Goal: Task Accomplishment & Management: Manage account settings

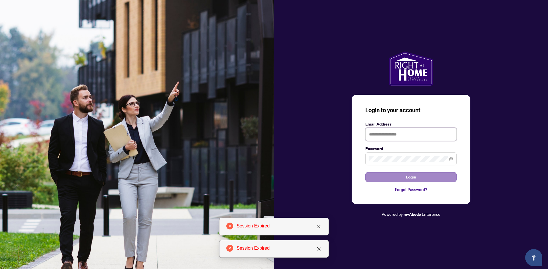
type input "**********"
click at [385, 179] on button "Login" at bounding box center [410, 178] width 91 height 10
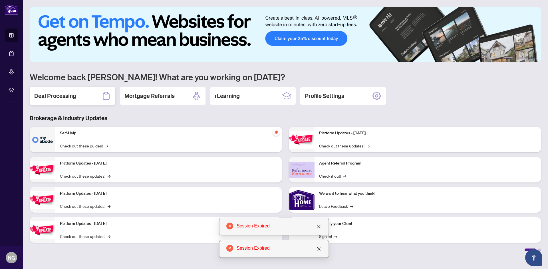
click at [55, 91] on div "Deal Processing" at bounding box center [73, 96] width 86 height 18
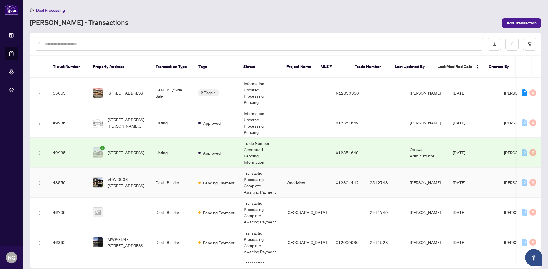
scroll to position [435, 0]
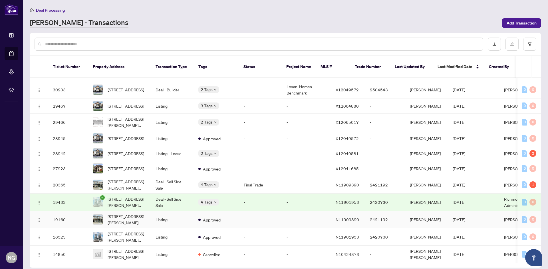
click at [195, 212] on td "Approved" at bounding box center [216, 219] width 45 height 17
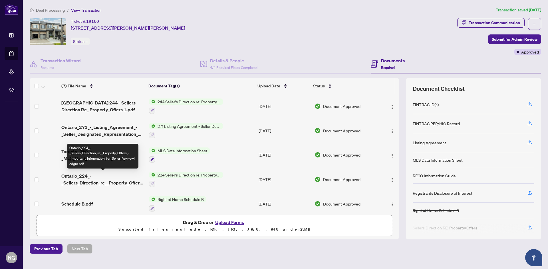
scroll to position [54, 0]
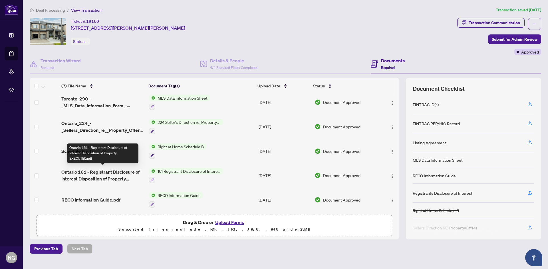
click at [116, 176] on span "Ontario 161 - Registrant Disclosure of Interest Disposition of Property EXECUTE…" at bounding box center [102, 176] width 83 height 14
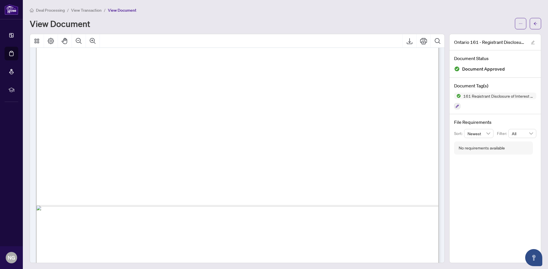
scroll to position [285, 0]
